Goal: Contribute content: Contribute content

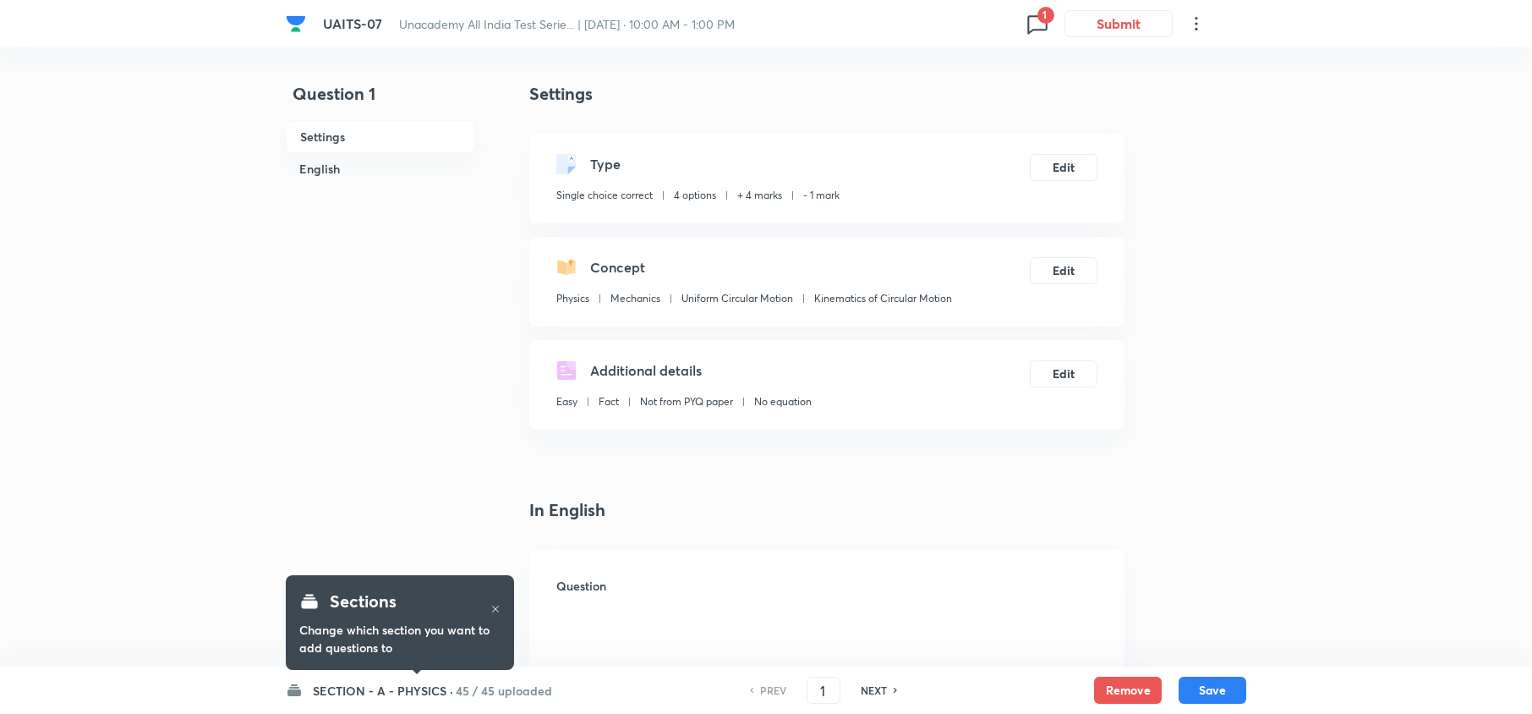
checkbox input "true"
click at [829, 698] on input "1" at bounding box center [824, 691] width 32 height 30
type input "147"
checkbox input "false"
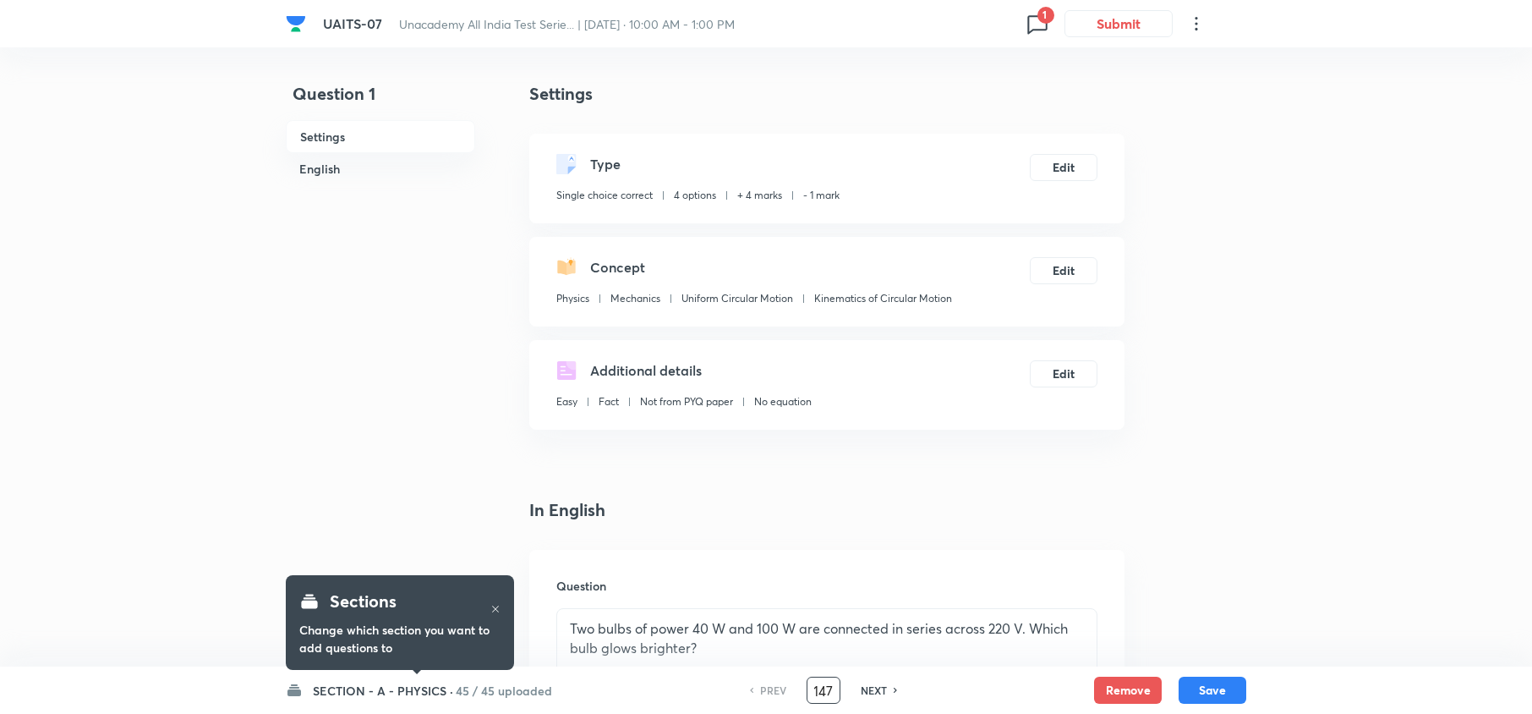
checkbox input "true"
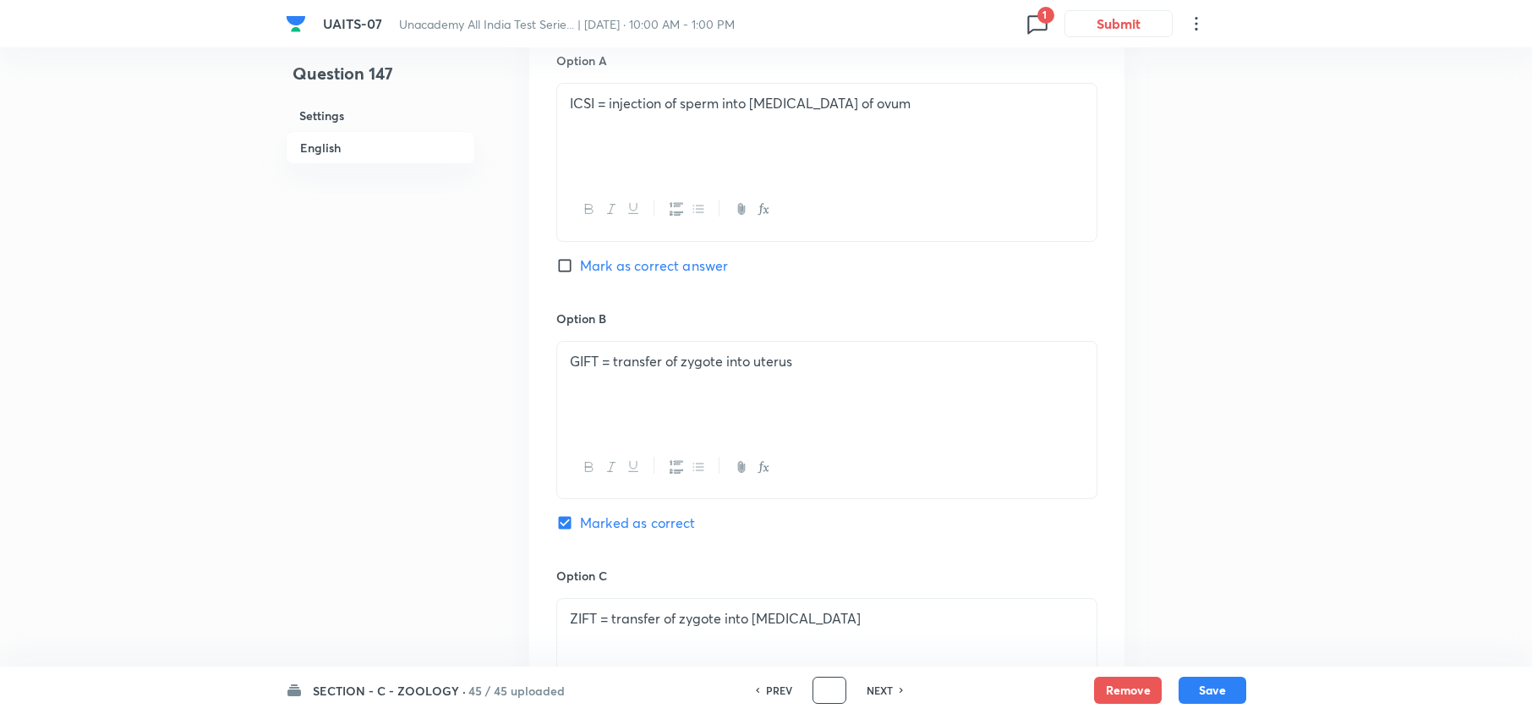
scroll to position [0, 0]
type input "54"
checkbox input "false"
checkbox input "true"
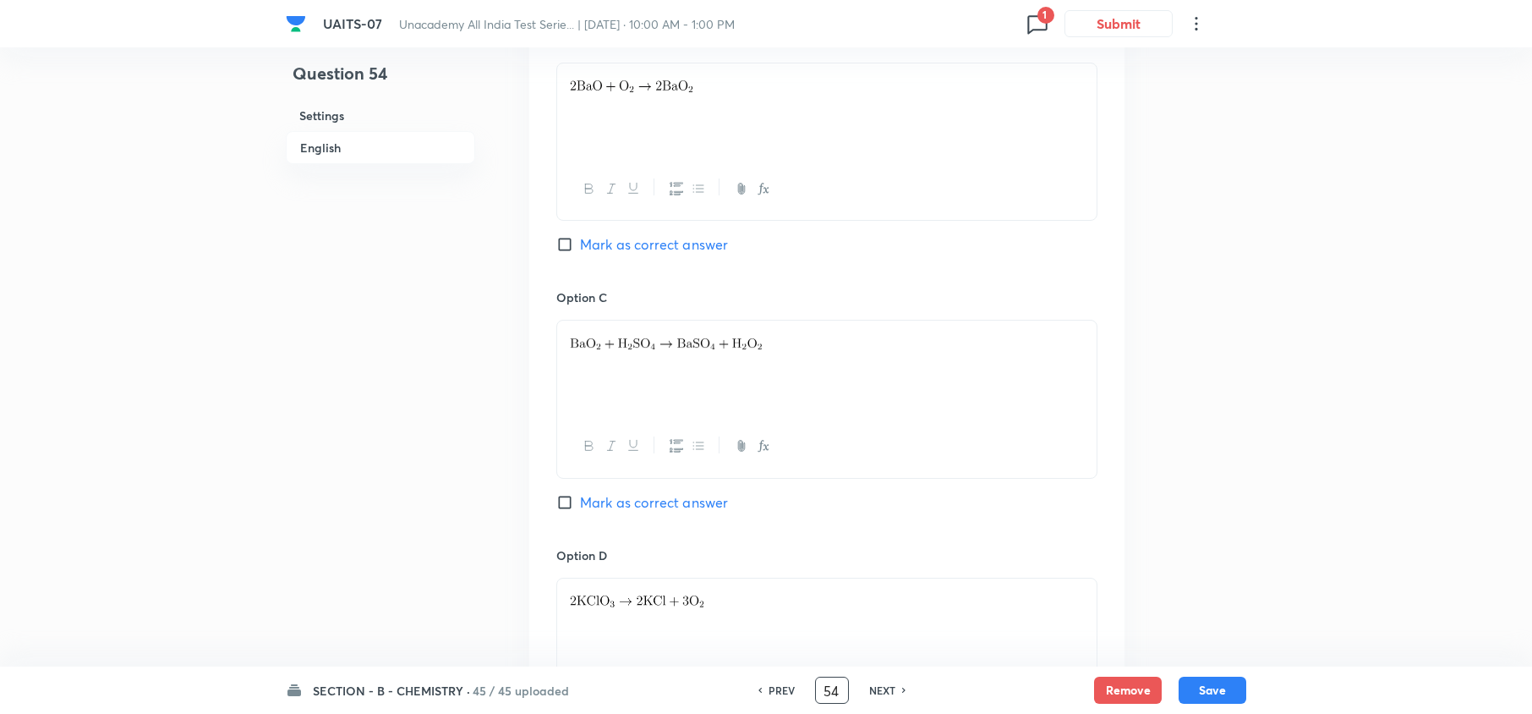
scroll to position [1077, 0]
click at [629, 509] on span "Mark as correct answer" at bounding box center [654, 500] width 148 height 20
click at [580, 508] on input "Mark as correct answer" at bounding box center [568, 499] width 24 height 17
checkbox input "true"
checkbox input "false"
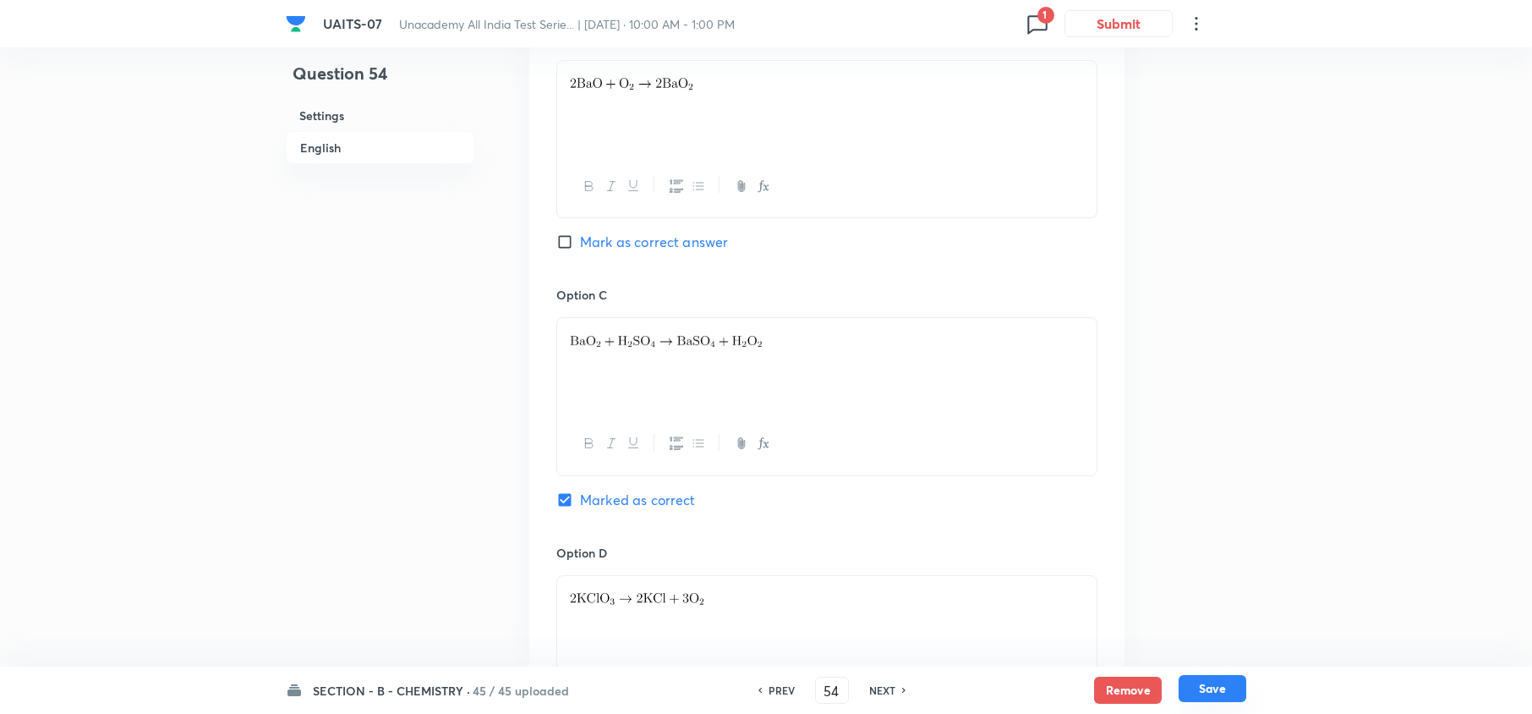
click at [1225, 682] on button "Save" at bounding box center [1213, 688] width 68 height 27
type input "55"
checkbox input "true"
click at [617, 505] on span "Mark as correct answer" at bounding box center [654, 501] width 148 height 20
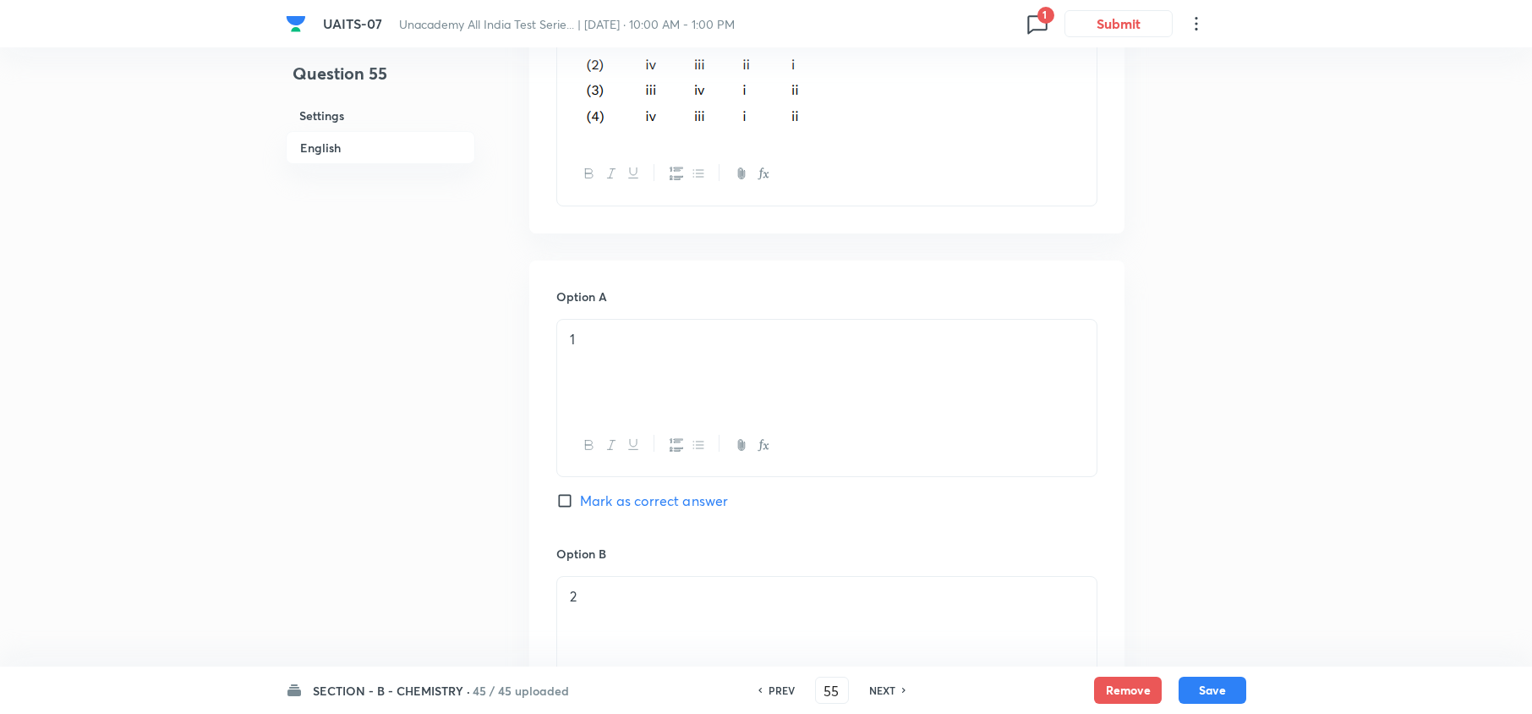
click at [580, 505] on input "Mark as correct answer" at bounding box center [568, 500] width 24 height 17
checkbox input "true"
checkbox input "false"
click at [1223, 698] on button "Save" at bounding box center [1213, 688] width 68 height 27
type input "56"
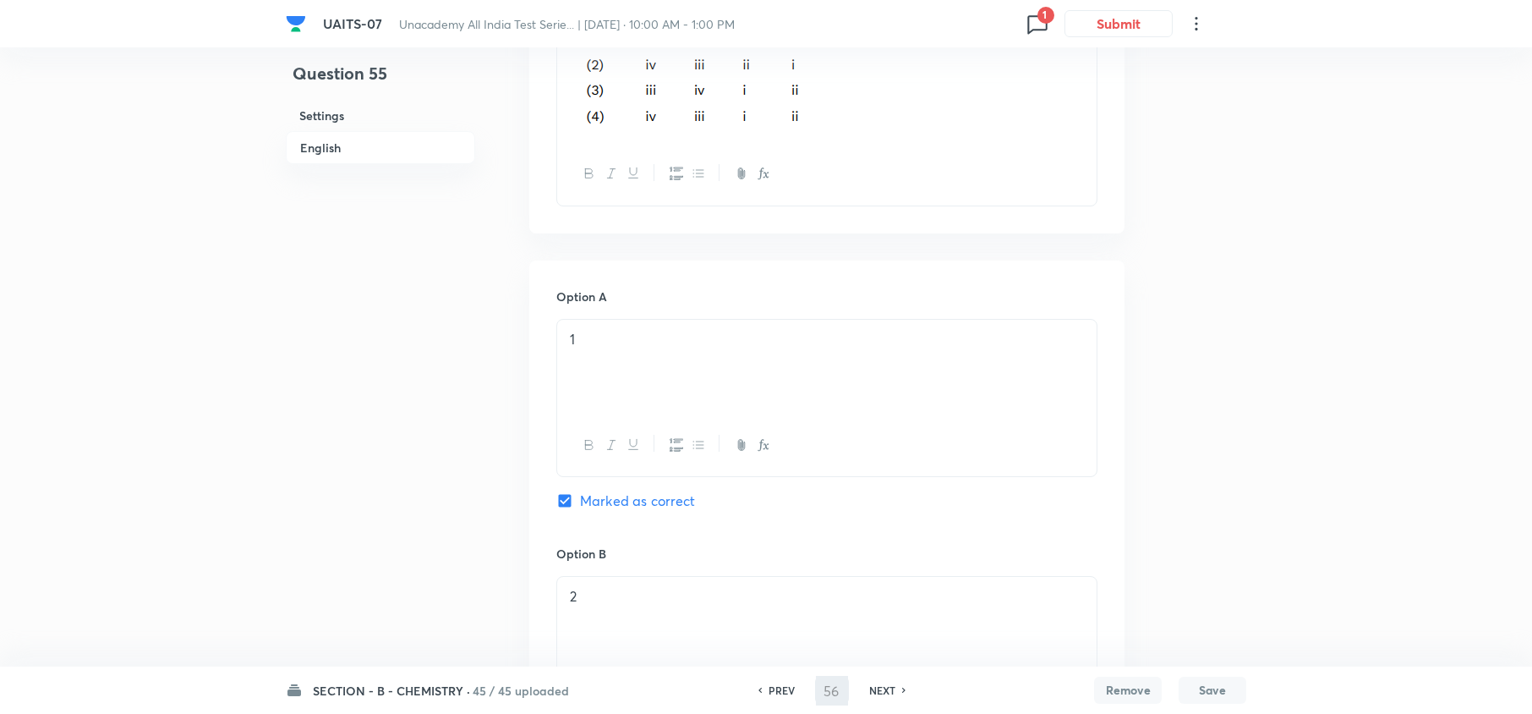
checkbox input "false"
checkbox input "true"
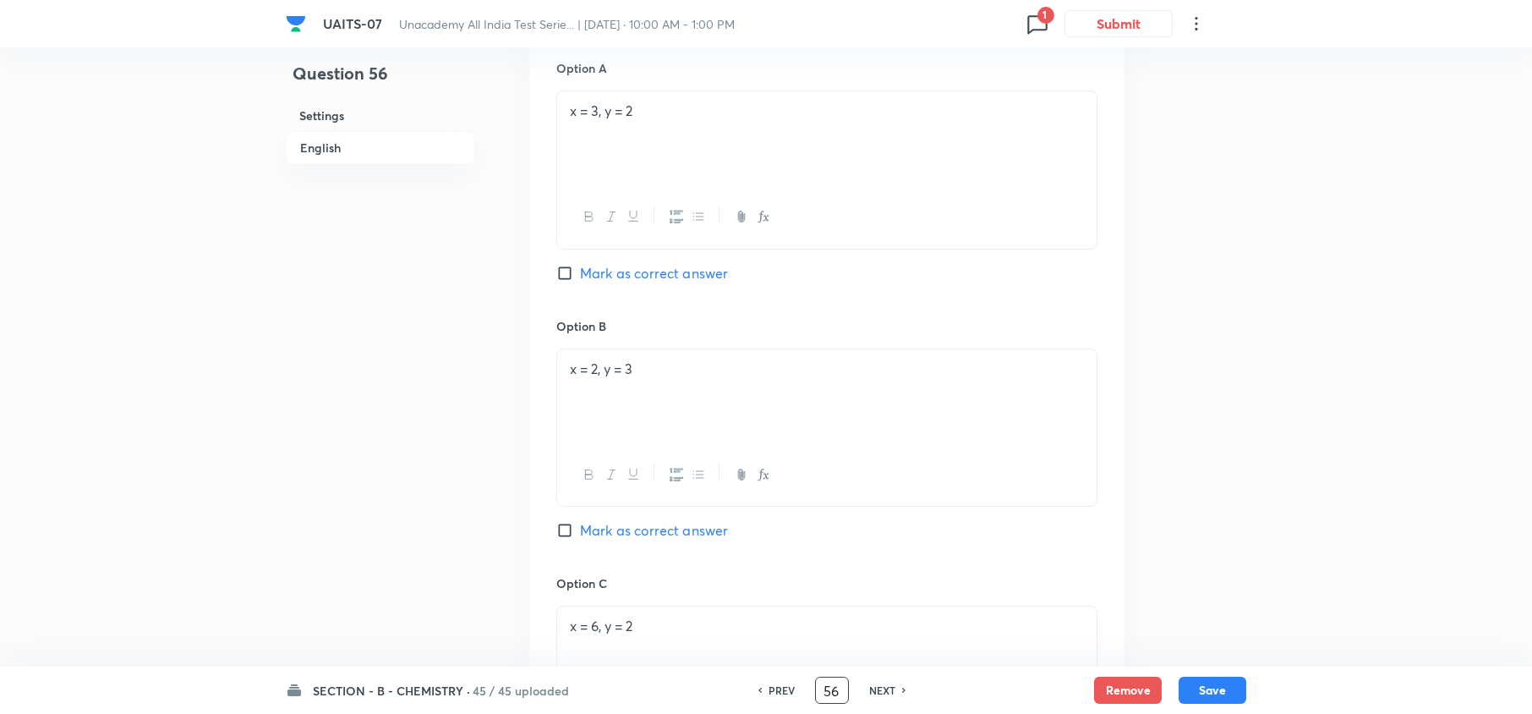
click at [830, 682] on input "56" at bounding box center [832, 691] width 32 height 30
type input "68"
checkbox input "false"
checkbox input "true"
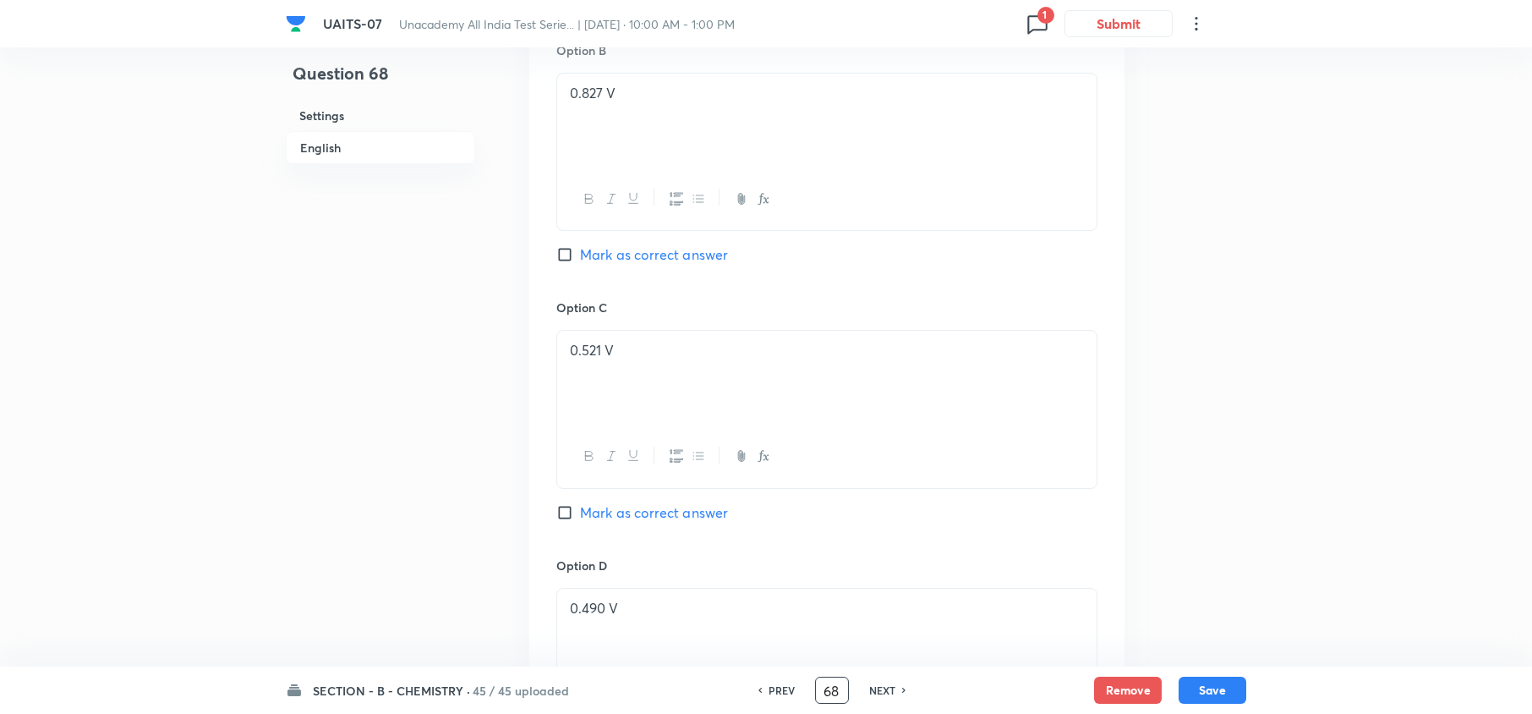
scroll to position [1066, 0]
click at [592, 521] on span "Mark as correct answer" at bounding box center [654, 511] width 148 height 20
click at [580, 519] on input "Mark as correct answer" at bounding box center [568, 510] width 24 height 17
checkbox input "true"
checkbox input "false"
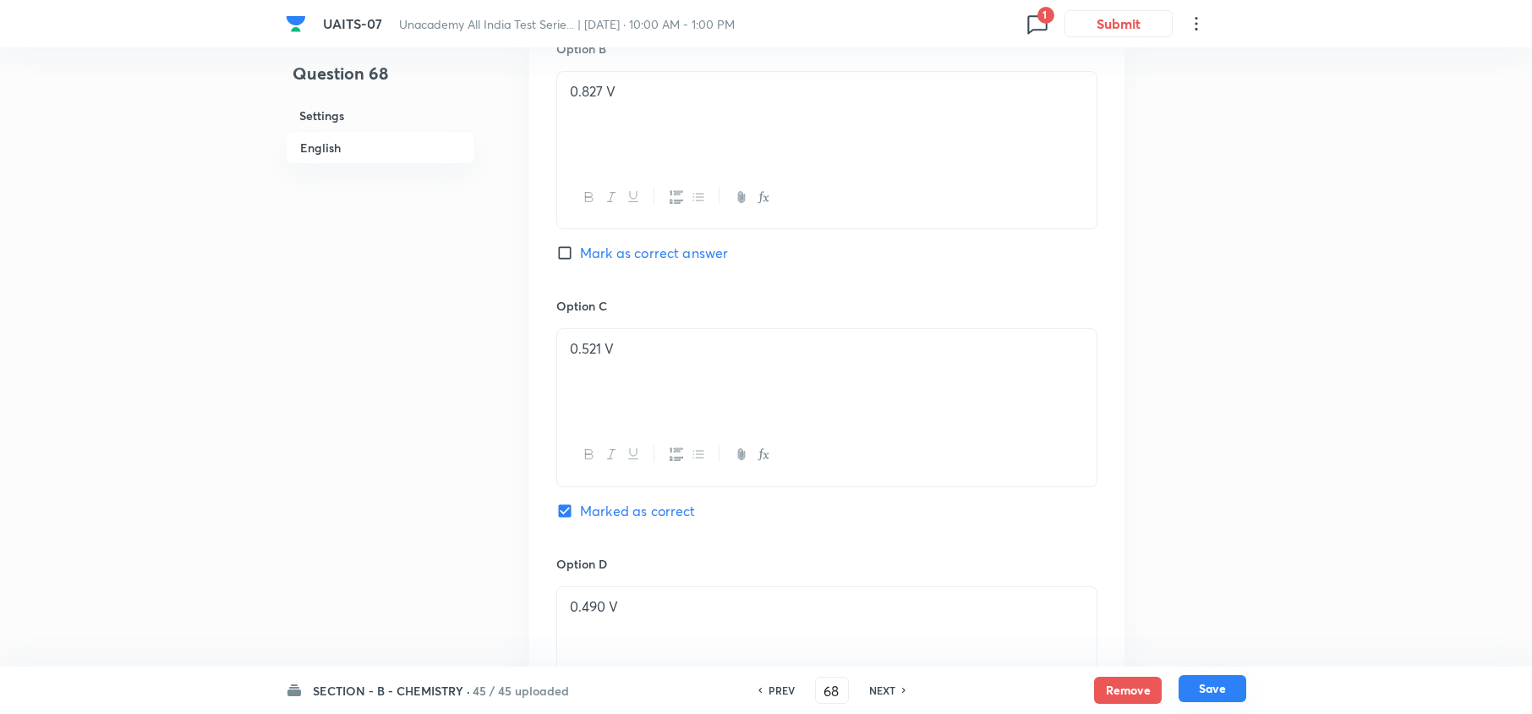
click at [1222, 690] on button "Save" at bounding box center [1213, 688] width 68 height 27
type input "69"
checkbox input "false"
checkbox input "true"
click at [844, 690] on input "69" at bounding box center [832, 691] width 32 height 30
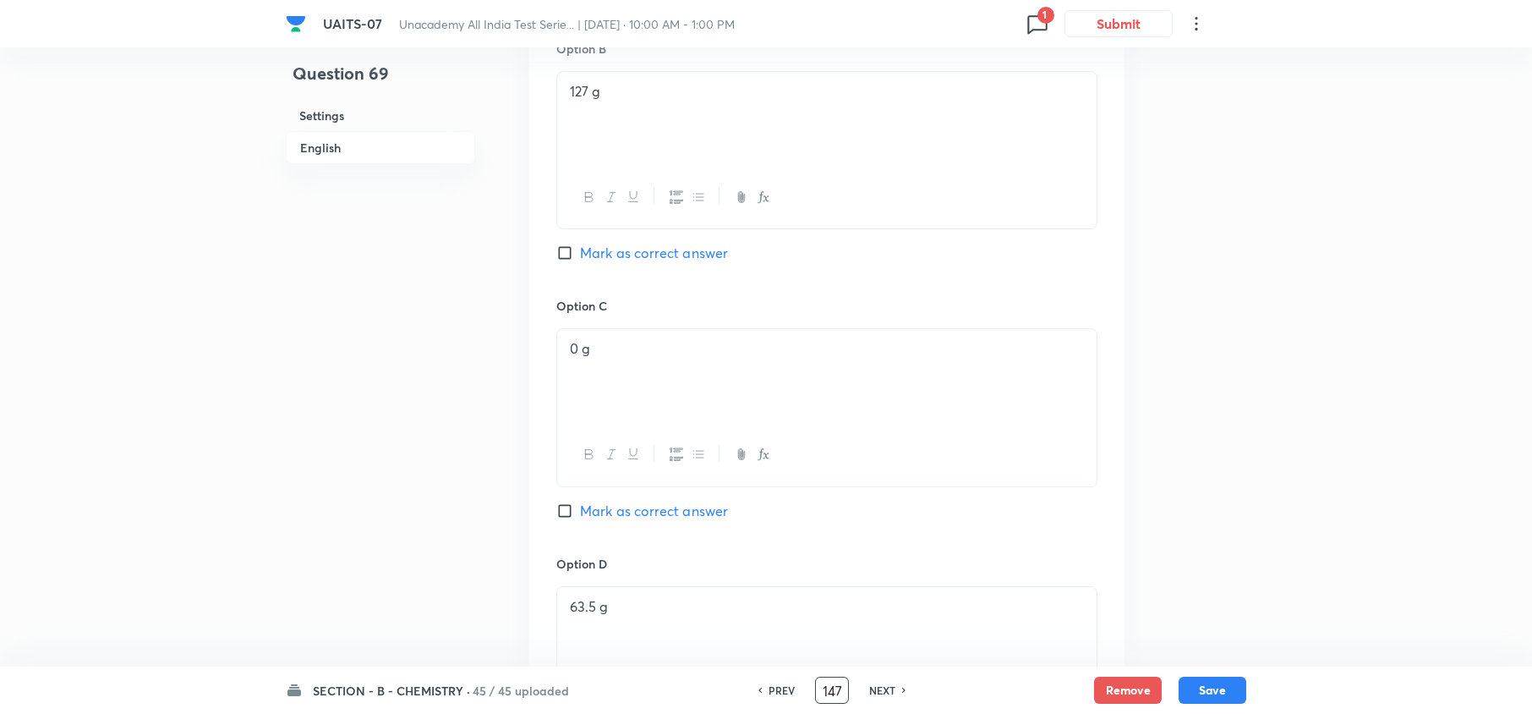
scroll to position [0, 1]
type input "147"
checkbox input "false"
checkbox input "true"
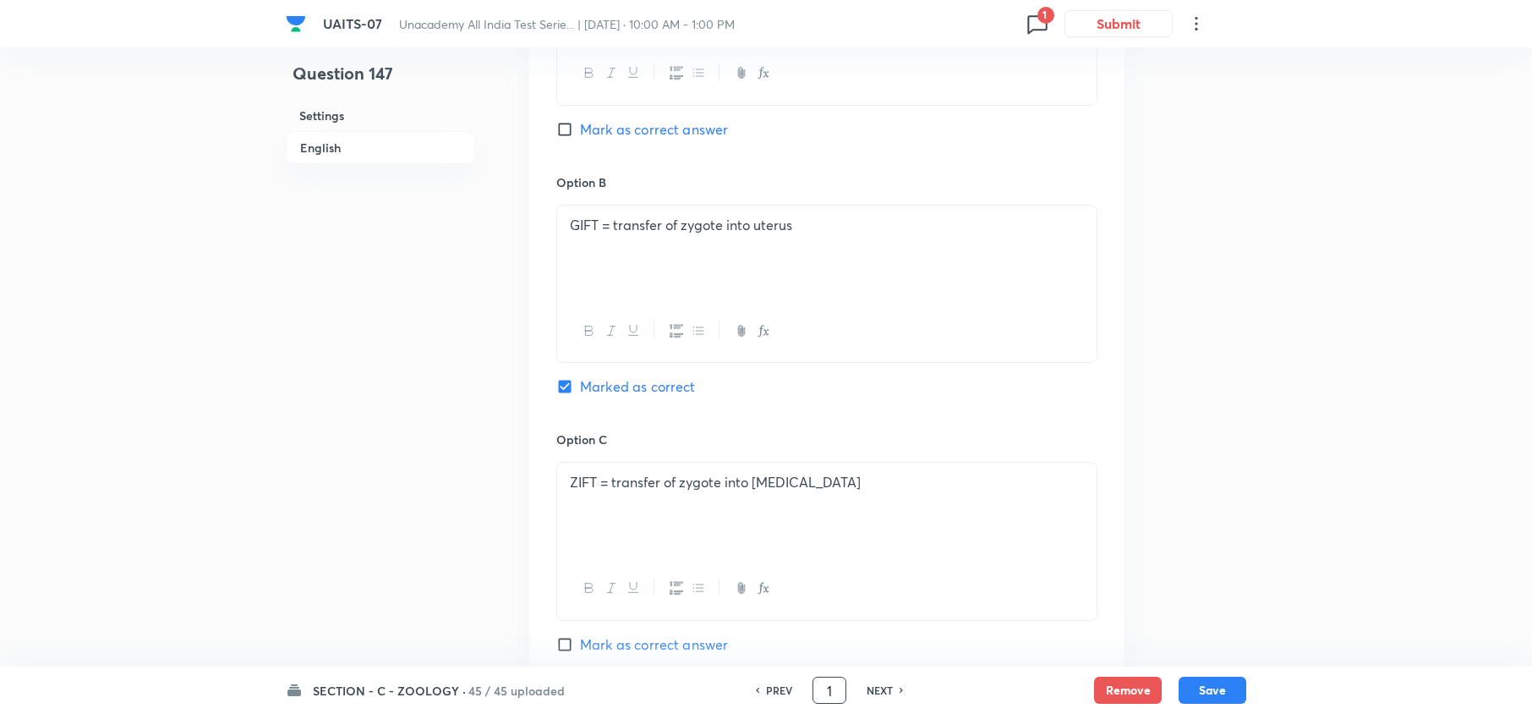
scroll to position [0, 0]
type input "144"
checkbox input "false"
checkbox input "true"
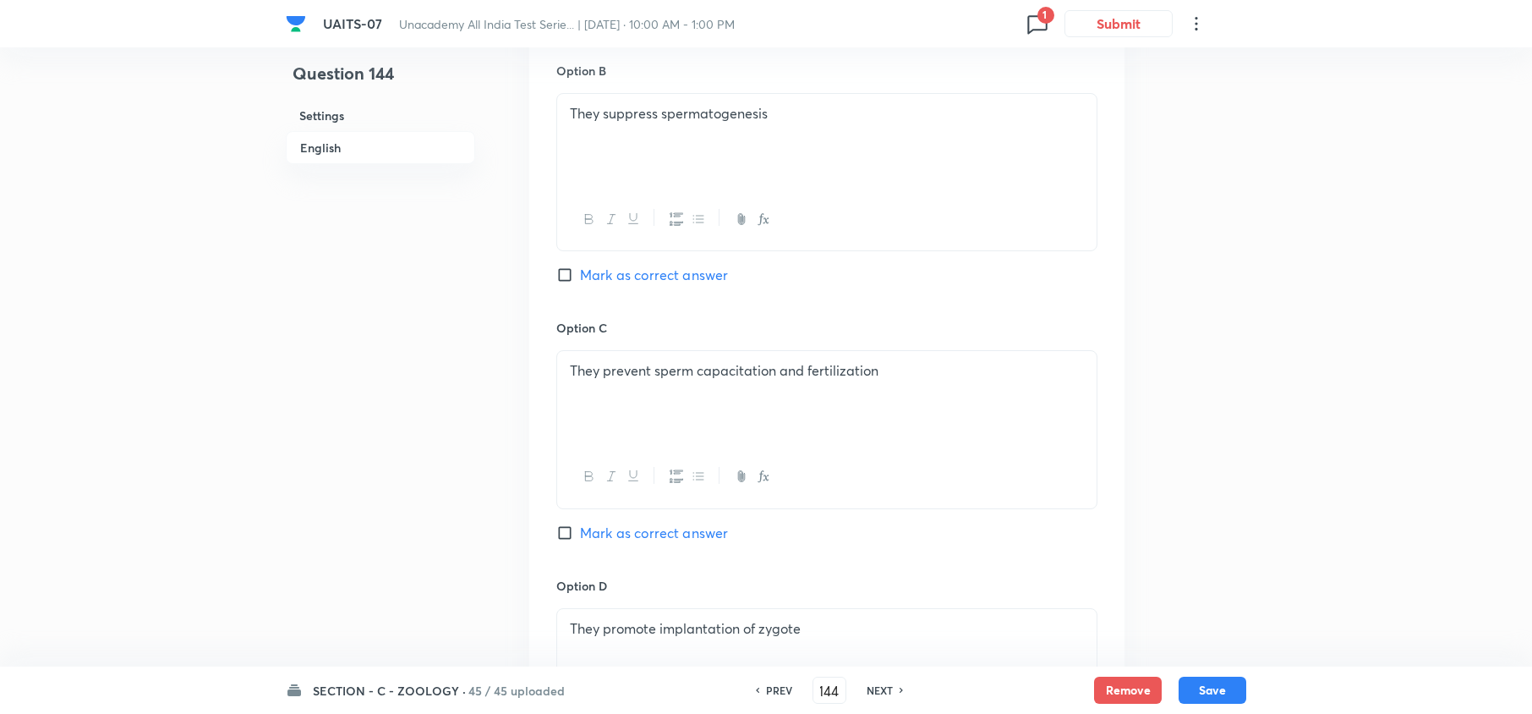
scroll to position [0, 0]
click at [690, 548] on div "Option C They prevent sperm capacitation and fertilization Mark as correct answ…" at bounding box center [826, 447] width 541 height 257
click at [681, 536] on span "Mark as correct answer" at bounding box center [654, 533] width 148 height 20
click at [580, 536] on input "Mark as correct answer" at bounding box center [568, 532] width 24 height 17
checkbox input "true"
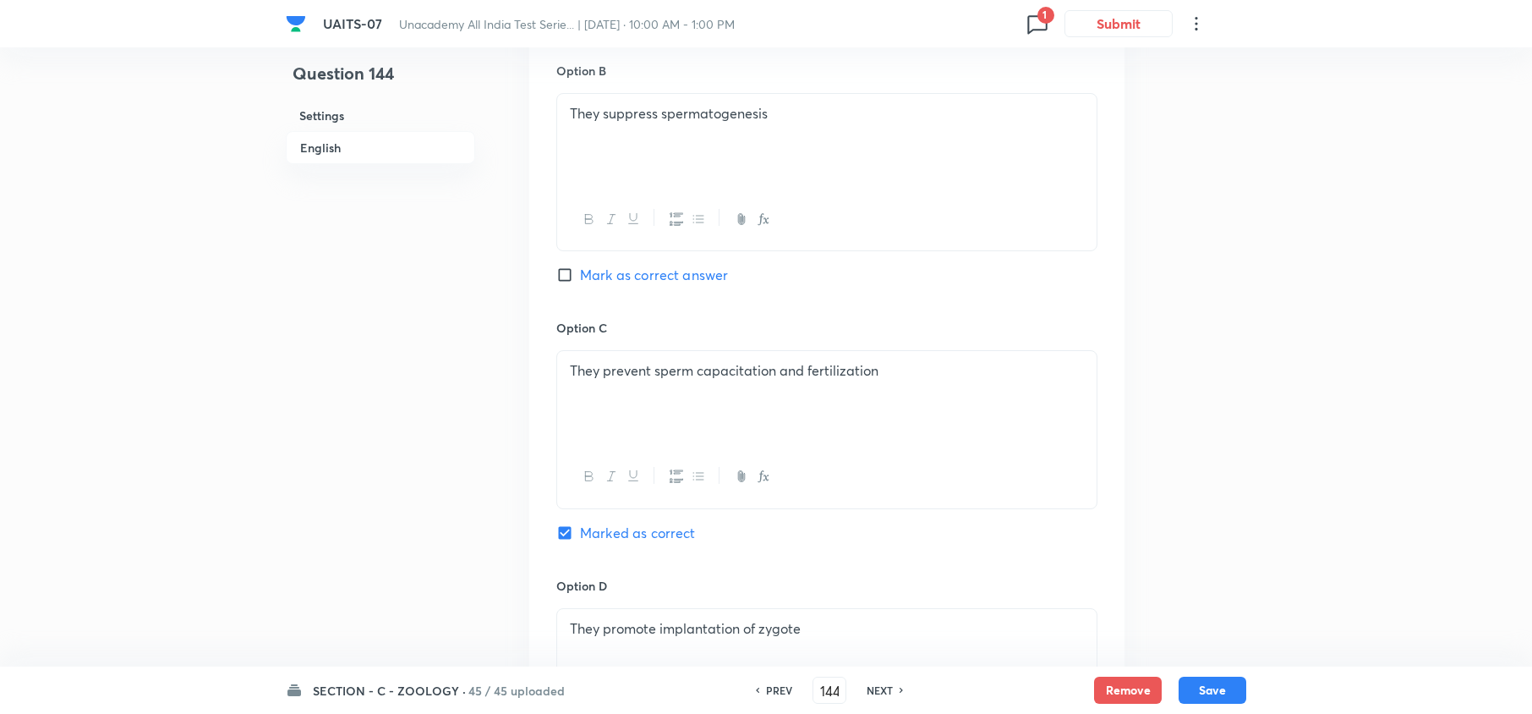
checkbox input "false"
click at [1218, 697] on button "Save" at bounding box center [1213, 688] width 68 height 27
type input "145"
checkbox input "true"
